Goal: Task Accomplishment & Management: Use online tool/utility

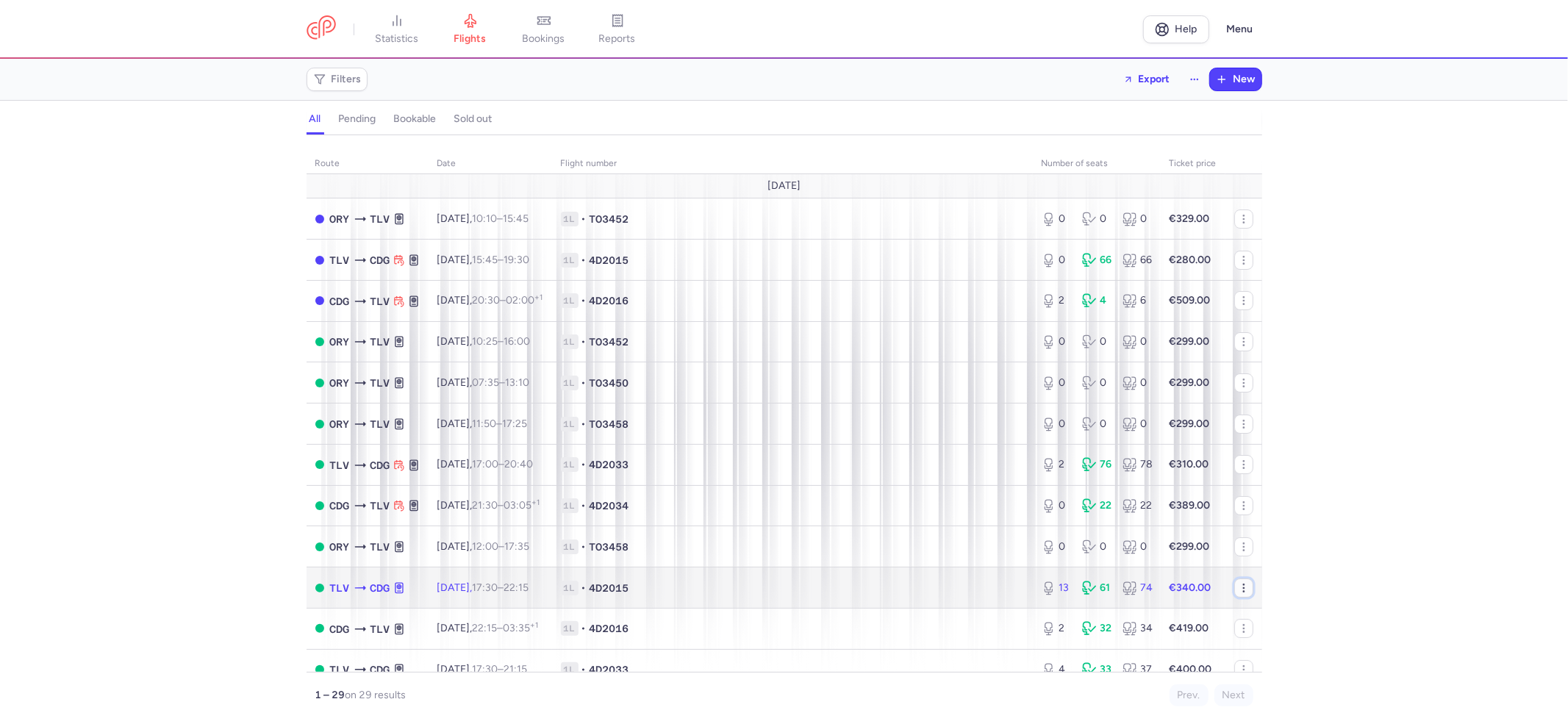
click at [1236, 586] on button "button" at bounding box center [1243, 588] width 19 height 19
click at [1121, 579] on div "13 61 74" at bounding box center [1096, 588] width 122 height 27
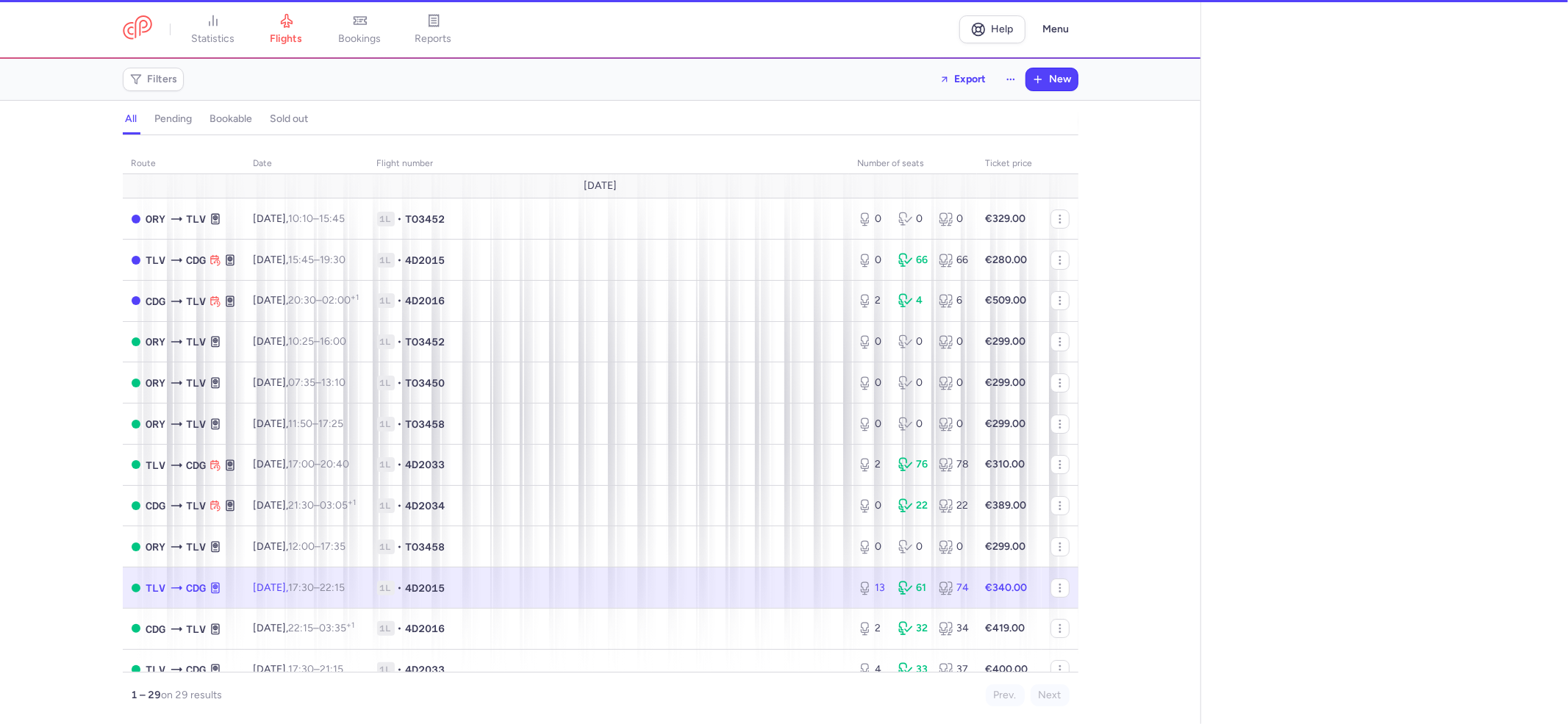
select select "hours"
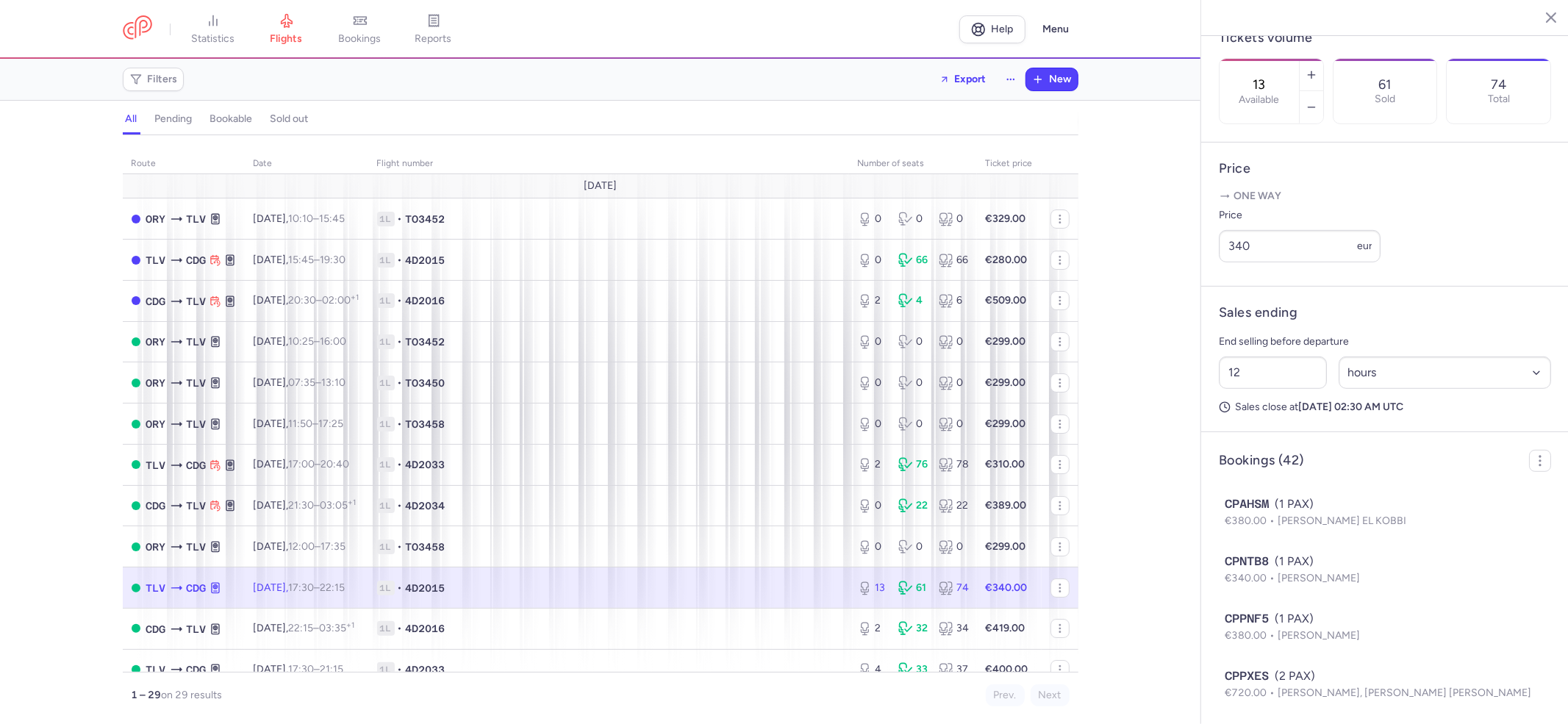
scroll to position [489, 0]
click at [1533, 467] on icon "button" at bounding box center [1540, 459] width 14 height 14
click at [1453, 523] on span "Export PNL" at bounding box center [1471, 519] width 110 height 14
click at [1441, 520] on span "Export PNL" at bounding box center [1471, 519] width 110 height 14
click at [1416, 516] on button "Export PNL" at bounding box center [1463, 519] width 146 height 27
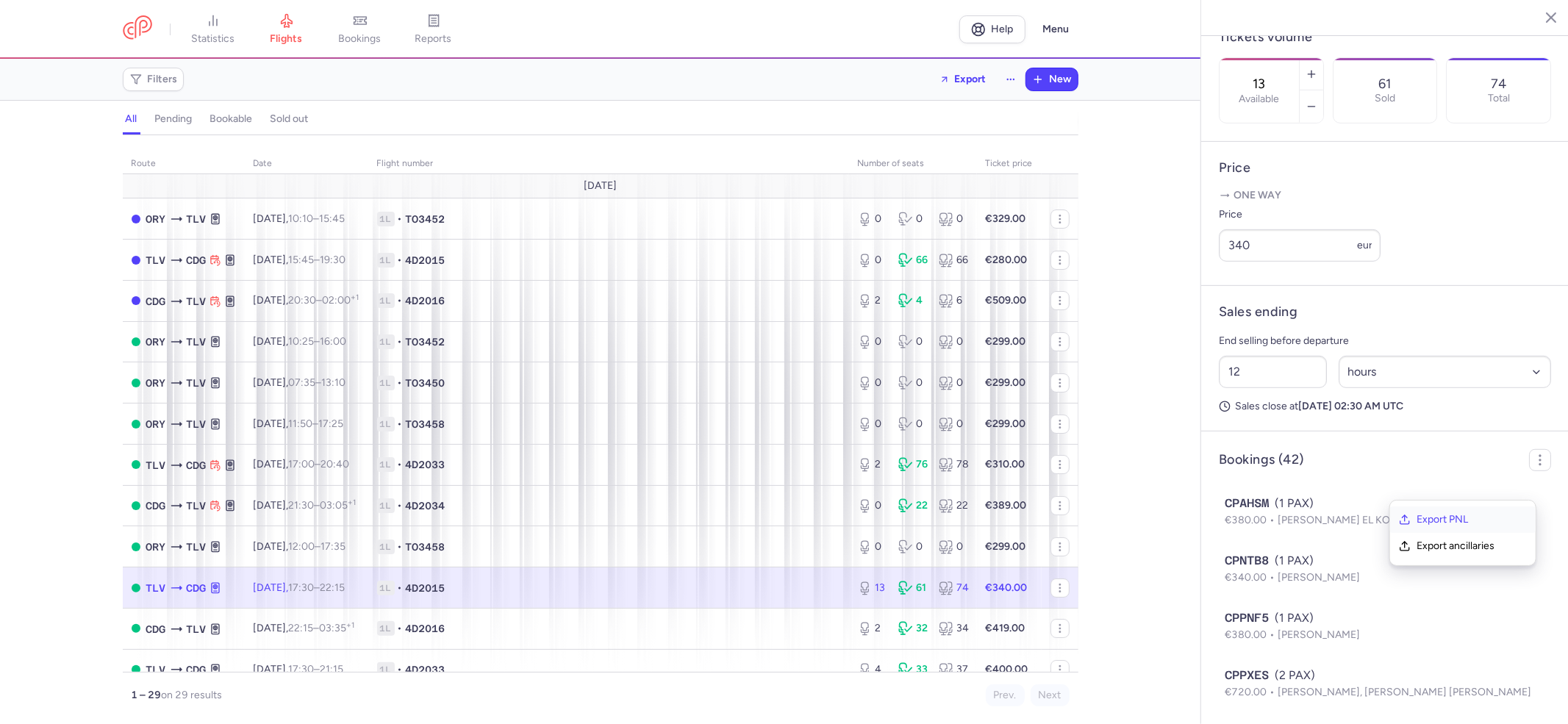
click at [1417, 521] on button "Export PNL" at bounding box center [1463, 519] width 146 height 27
click at [1437, 518] on span "Export PNL" at bounding box center [1471, 519] width 110 height 14
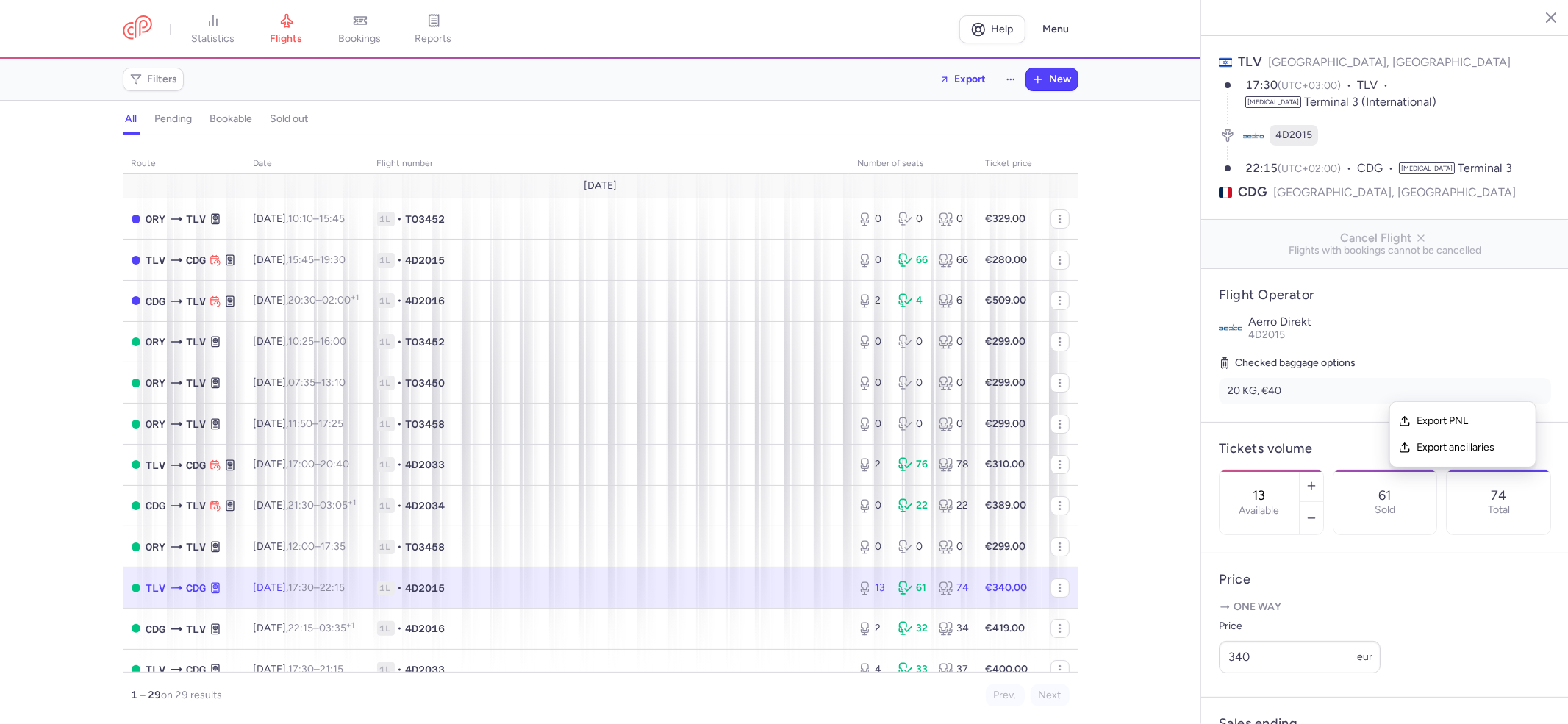
scroll to position [0, 0]
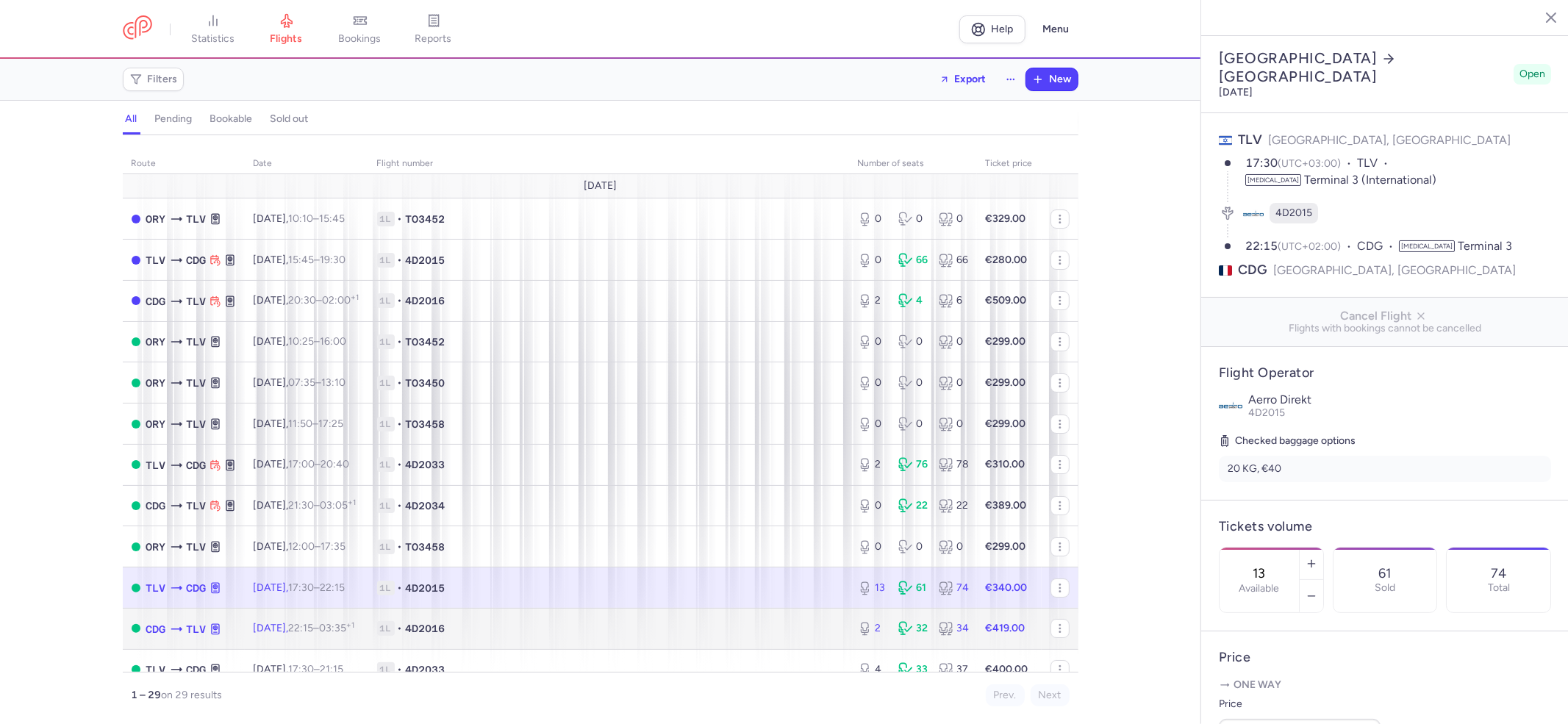
click at [222, 622] on td "CDG TLV" at bounding box center [184, 628] width 122 height 41
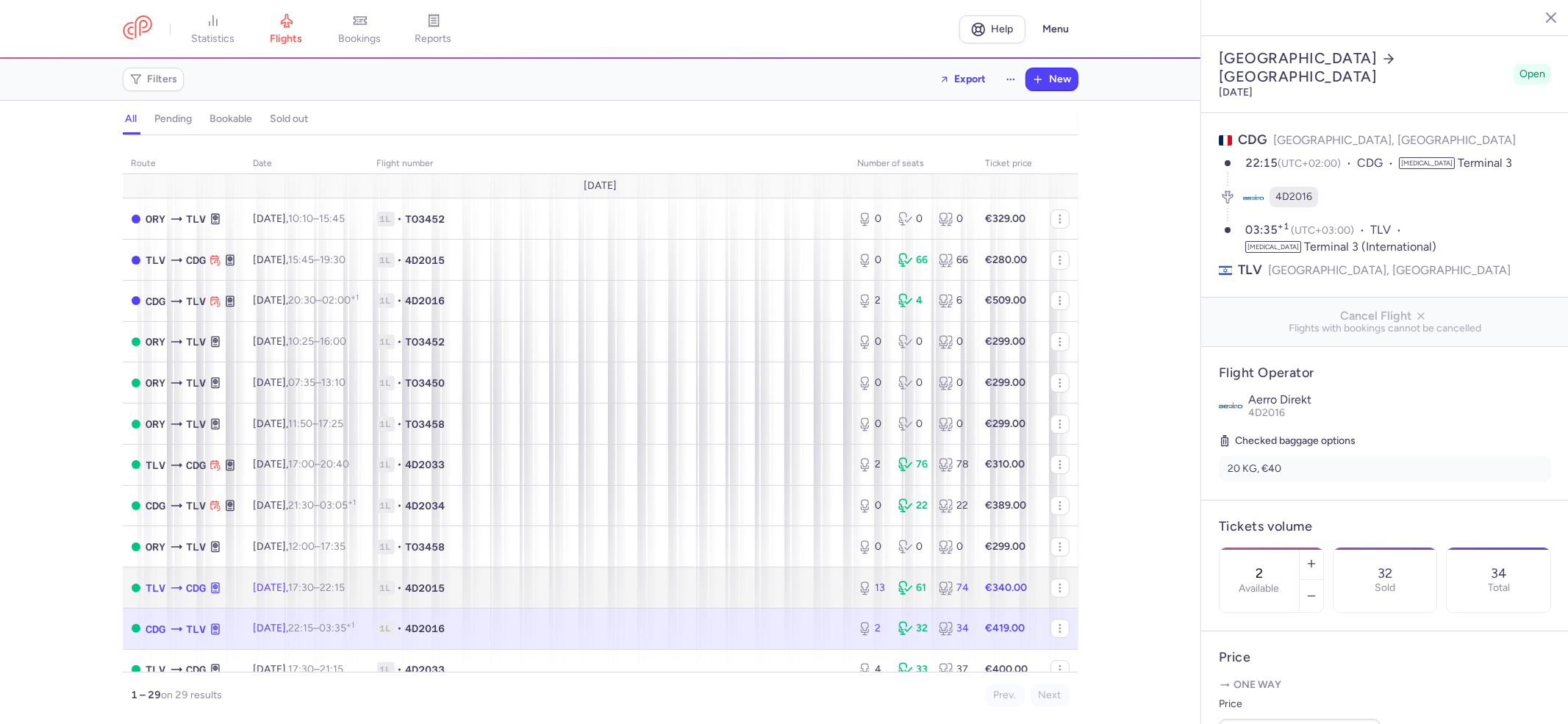
click at [991, 585] on strong "€340.00" at bounding box center [1007, 588] width 42 height 12
click at [630, 583] on span "1L • 4D2015" at bounding box center [608, 588] width 463 height 14
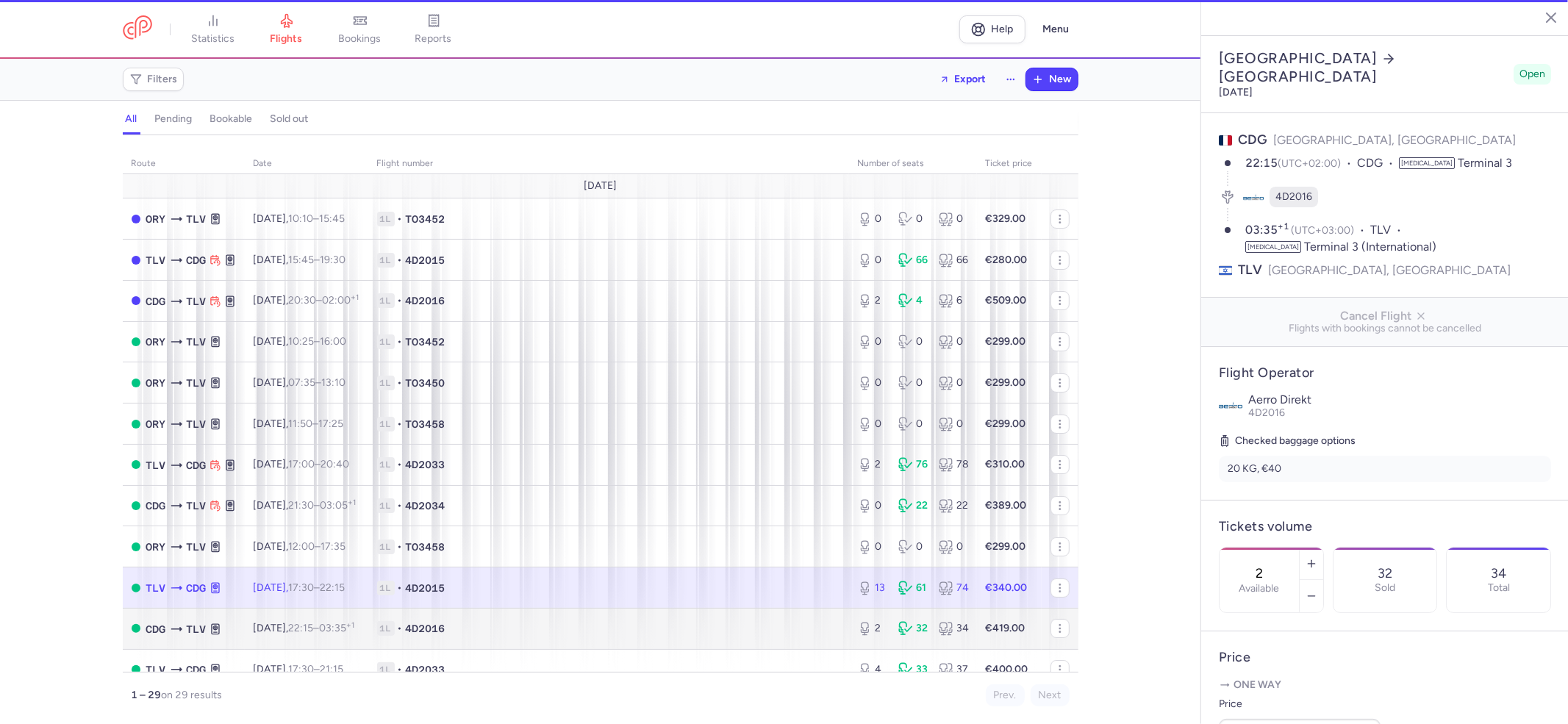
type input "13"
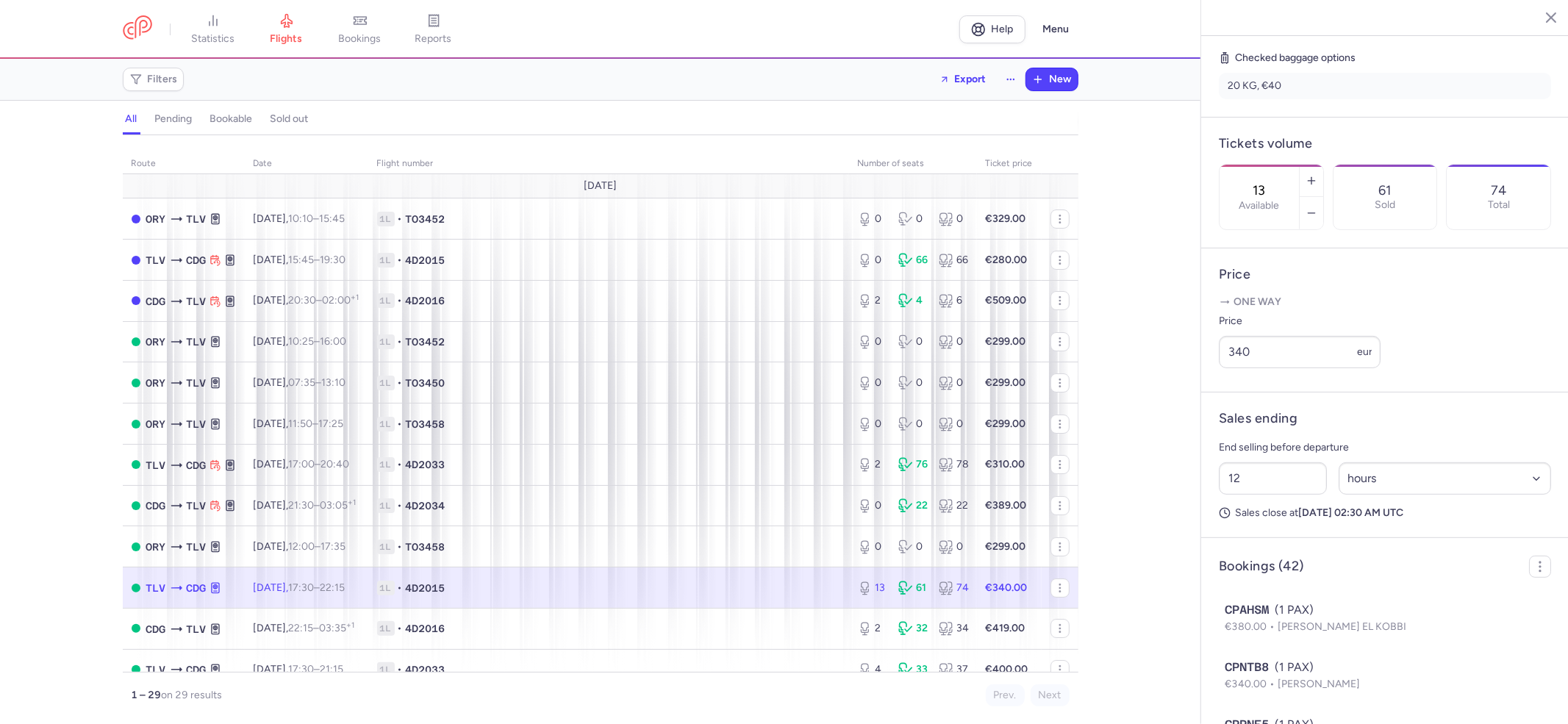
scroll to position [392, 0]
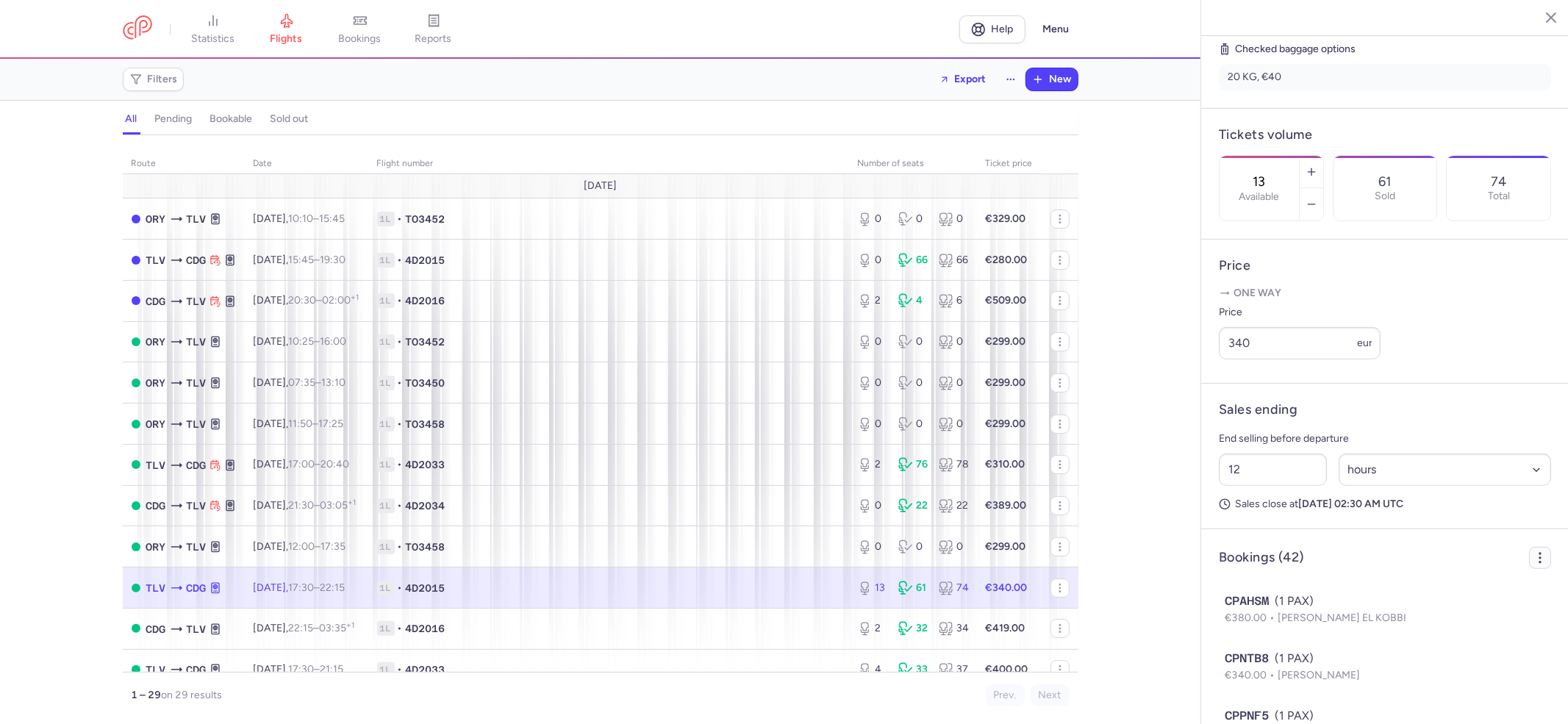
click at [1533, 565] on icon "button" at bounding box center [1540, 557] width 14 height 14
click at [1415, 620] on span "Export PNL" at bounding box center [1456, 616] width 110 height 14
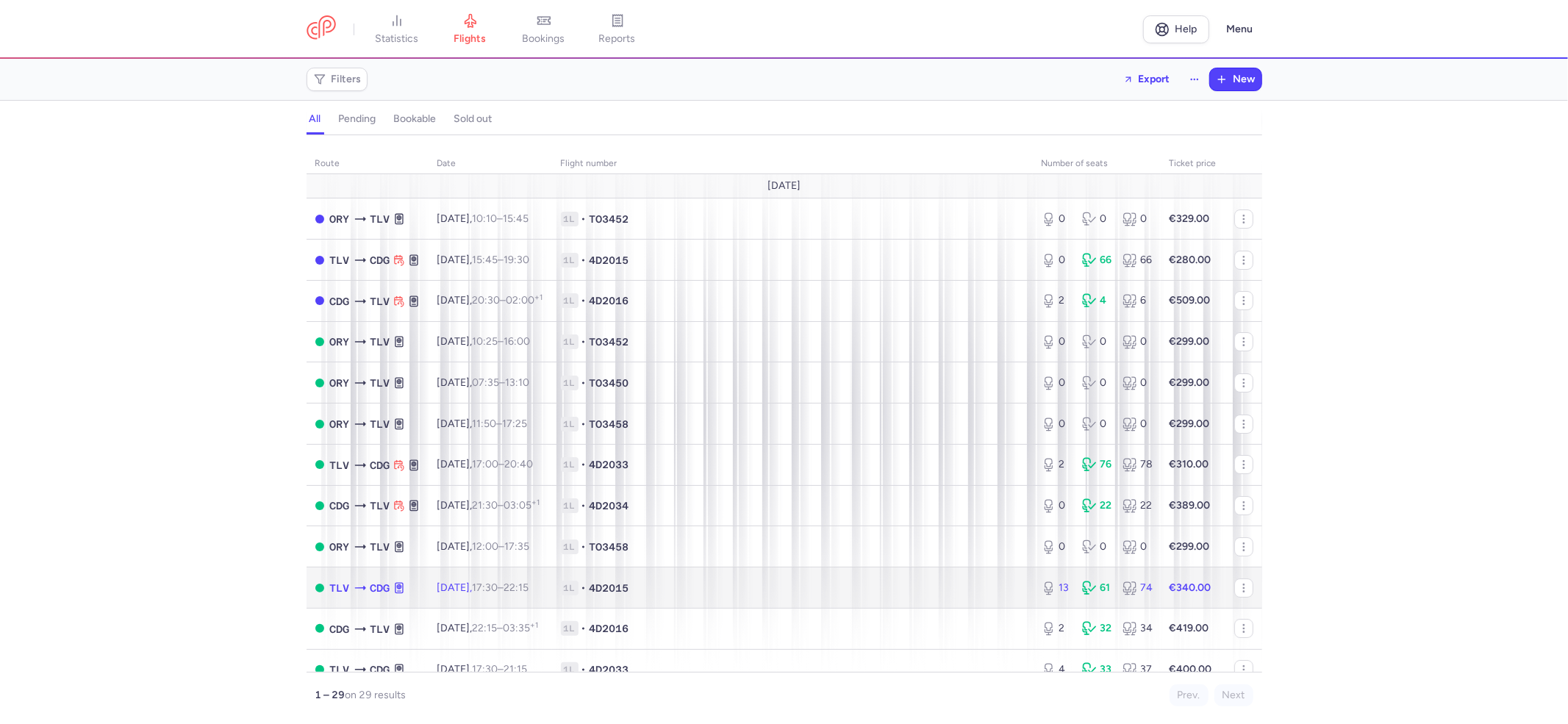
click at [985, 591] on span "1L • 4D2015" at bounding box center [792, 588] width 463 height 14
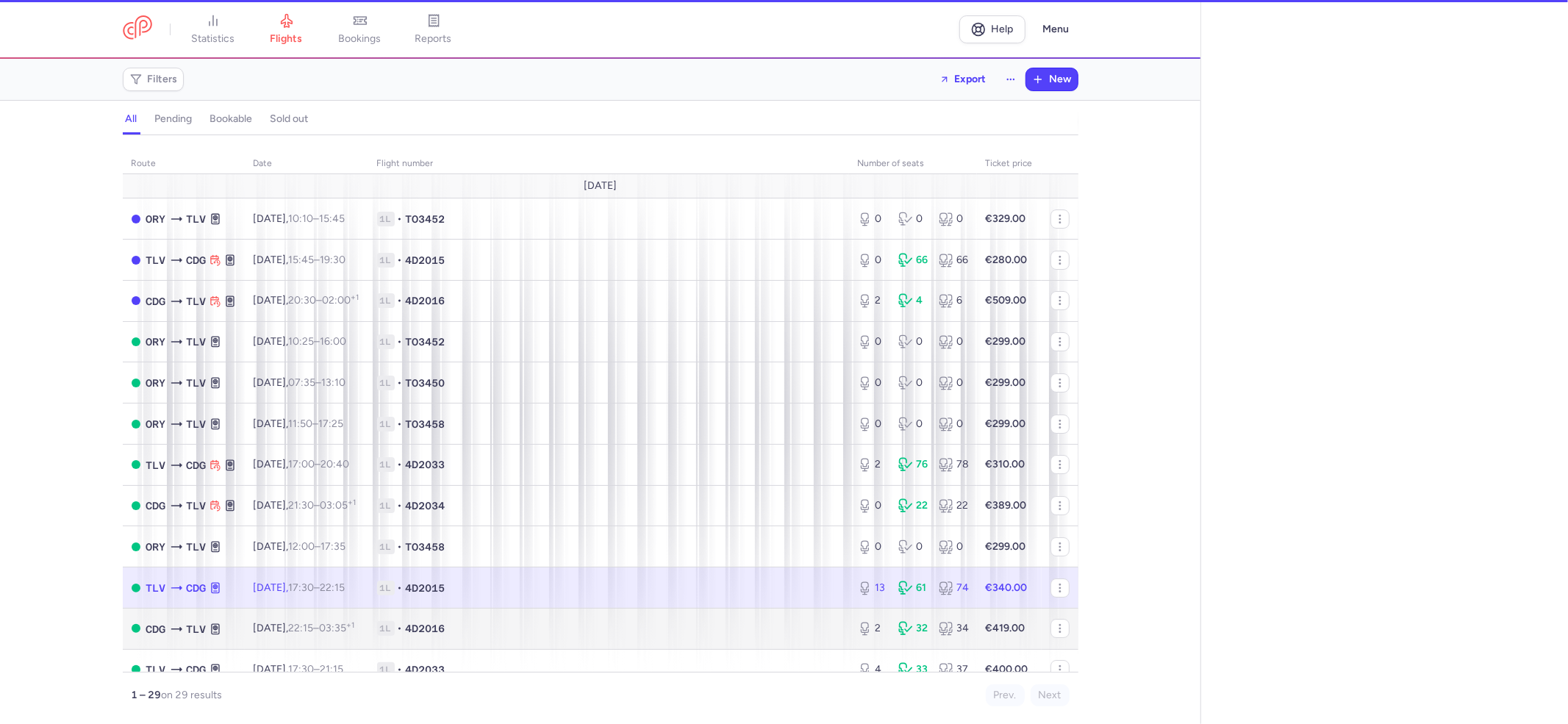
select select "hours"
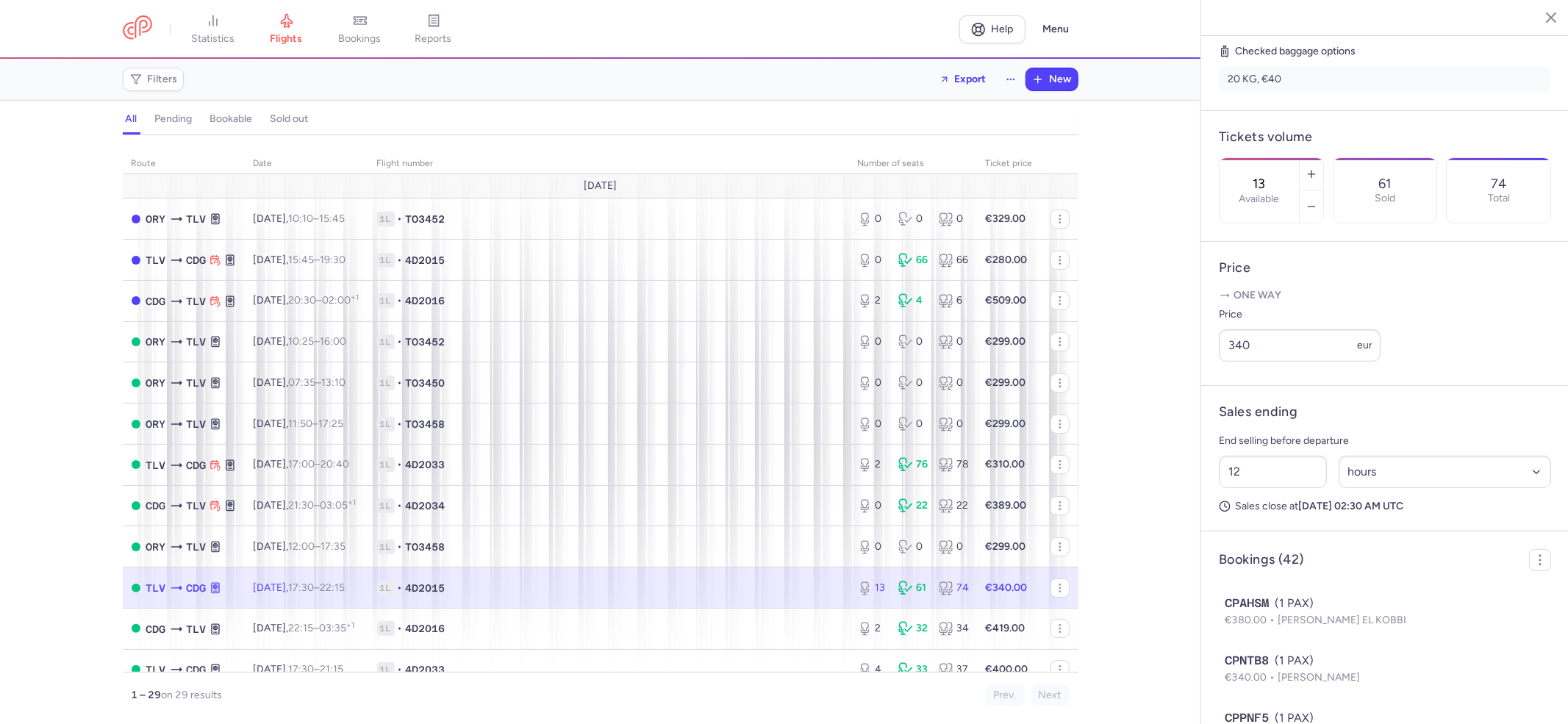
scroll to position [392, 0]
click at [1533, 565] on icon "button" at bounding box center [1540, 557] width 14 height 14
click at [1420, 616] on span "Export PNL" at bounding box center [1471, 616] width 110 height 14
click at [1442, 618] on span "Export PNL" at bounding box center [1471, 616] width 110 height 14
click at [1405, 617] on line "button" at bounding box center [1405, 616] width 0 height 6
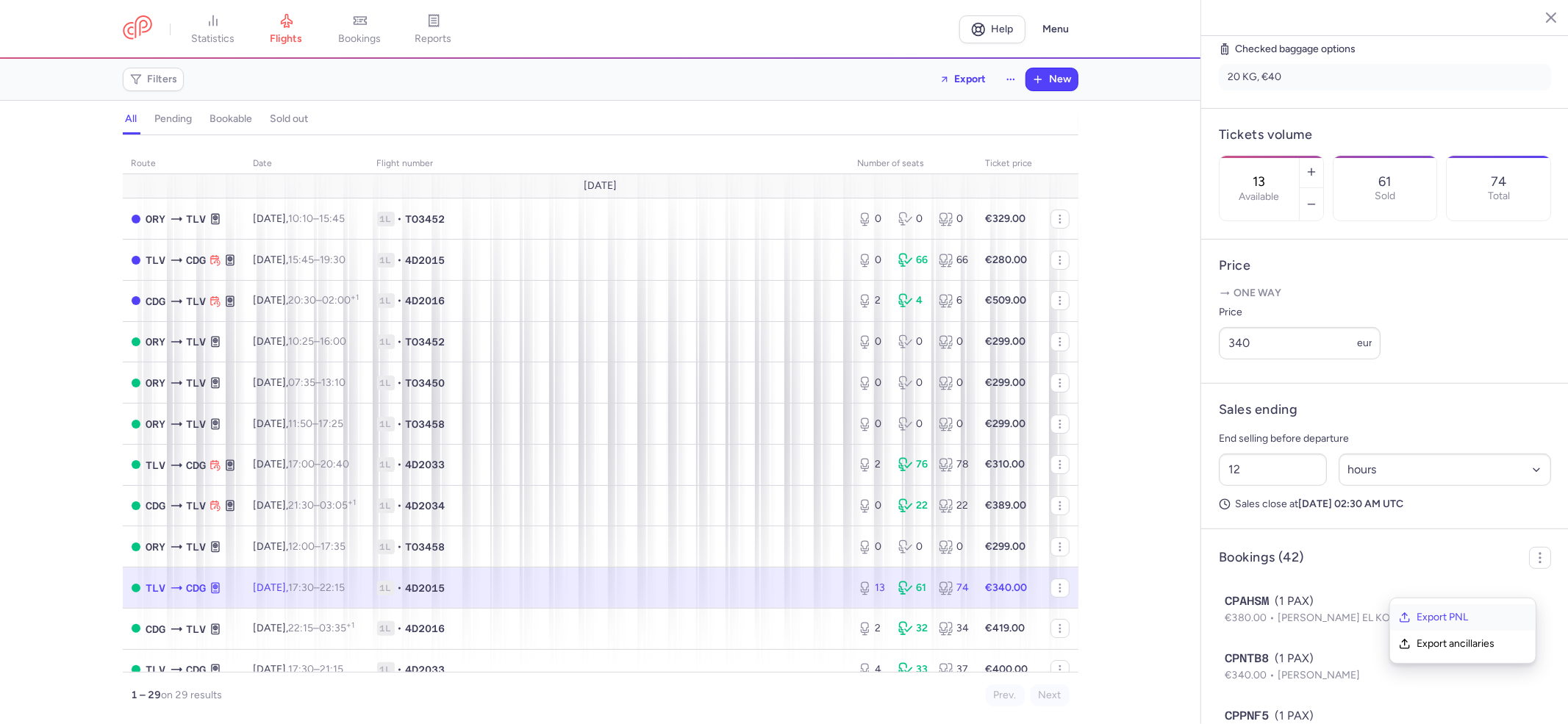
click at [1405, 617] on line "button" at bounding box center [1405, 616] width 0 height 6
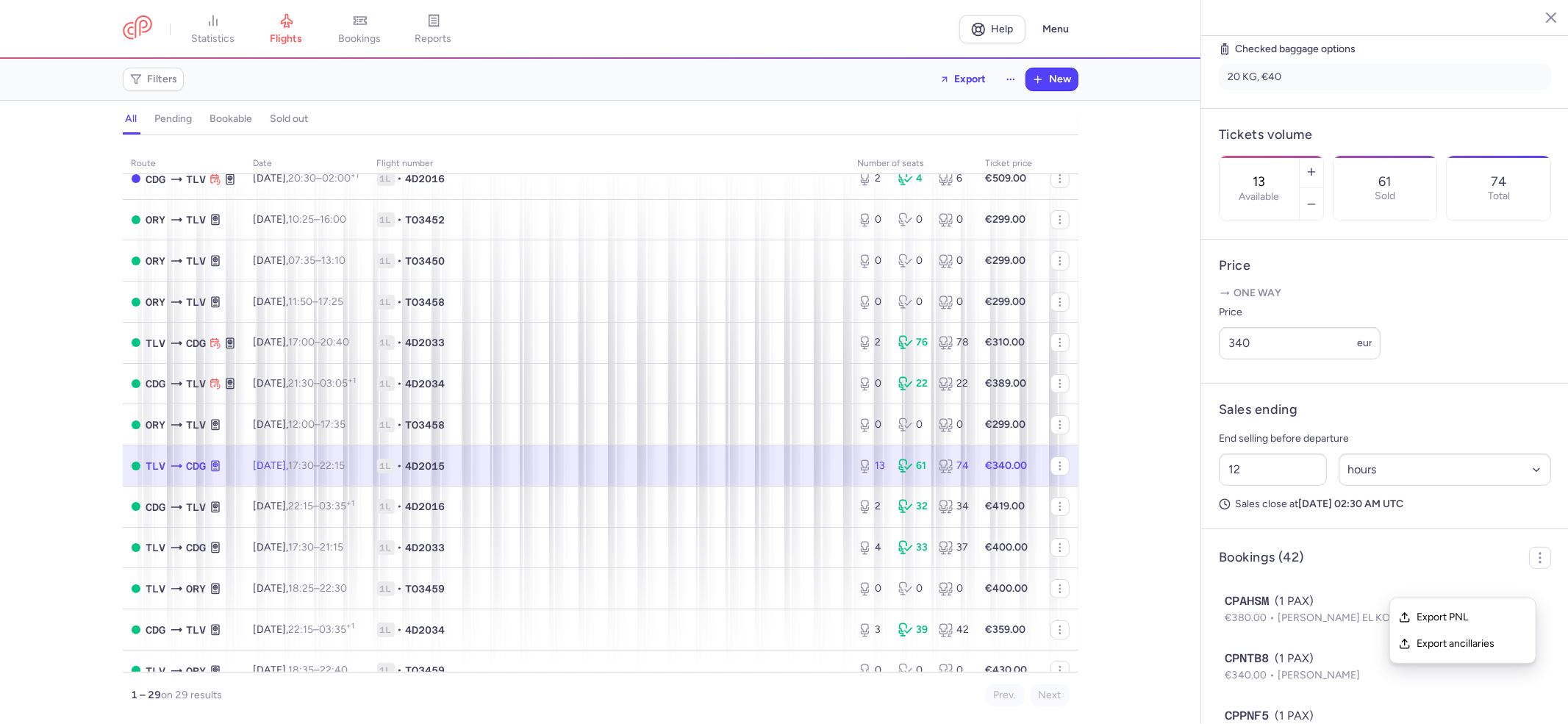
scroll to position [294, 0]
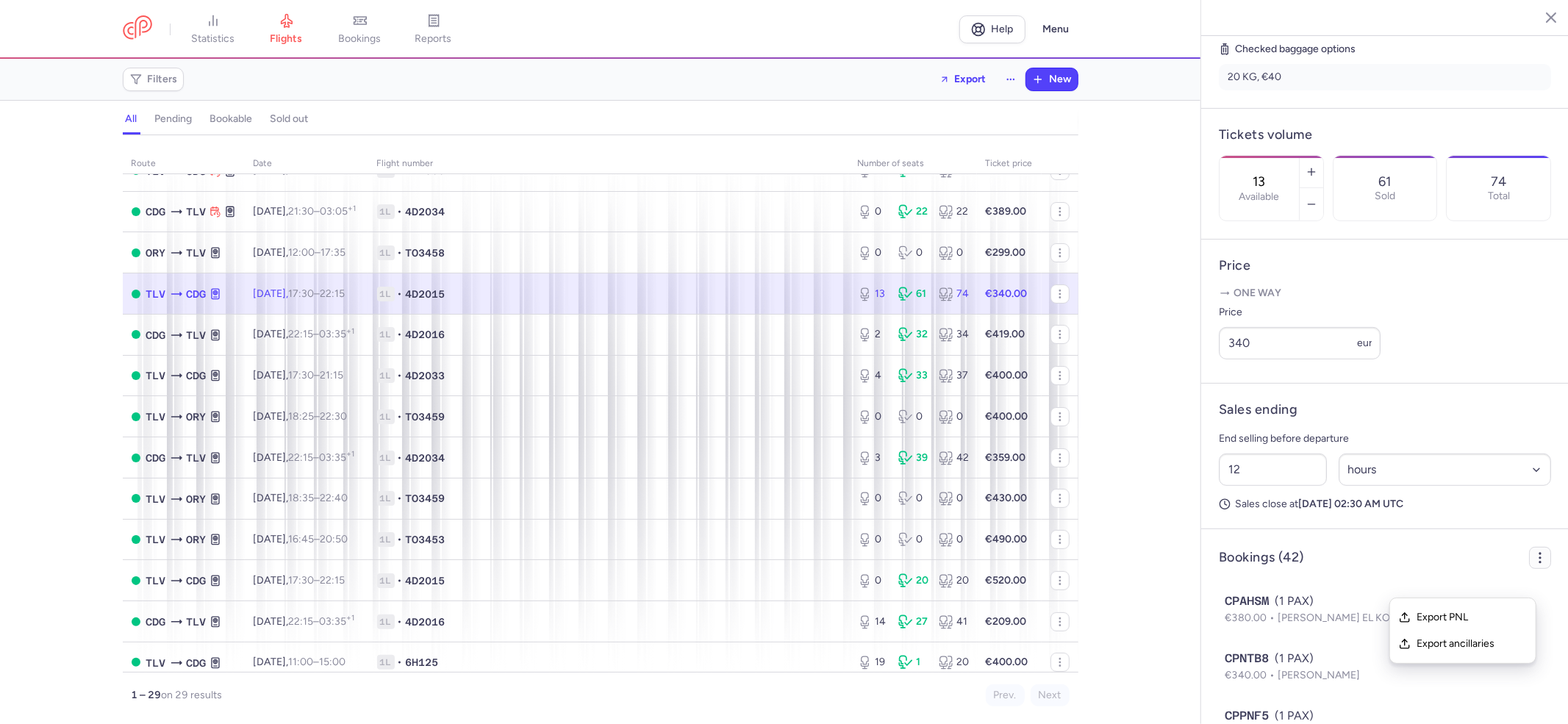
click at [1539, 559] on circle "button" at bounding box center [1540, 558] width 2 height 2
